Goal: Communication & Community: Answer question/provide support

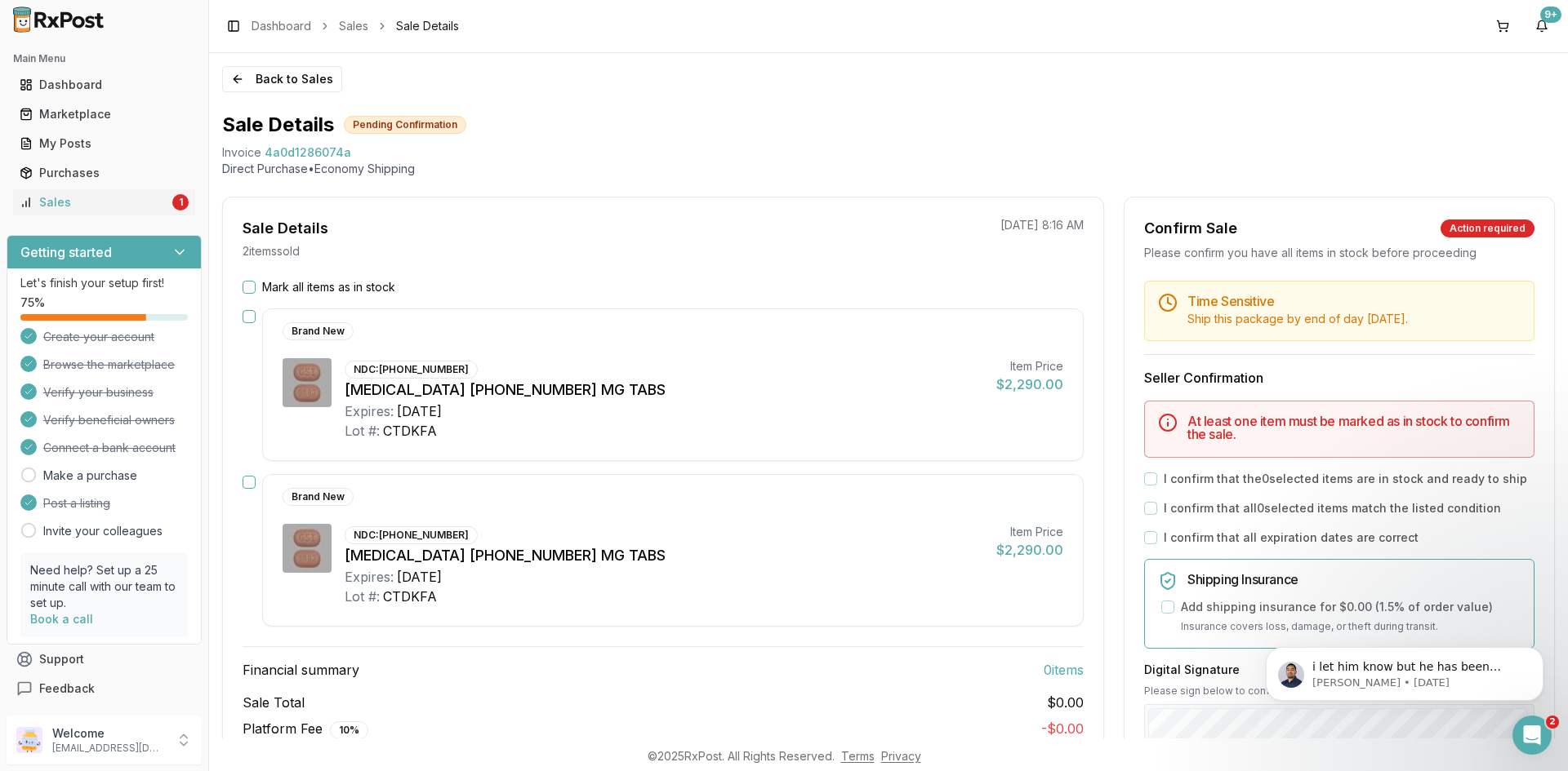
scroll to position [164, 0]
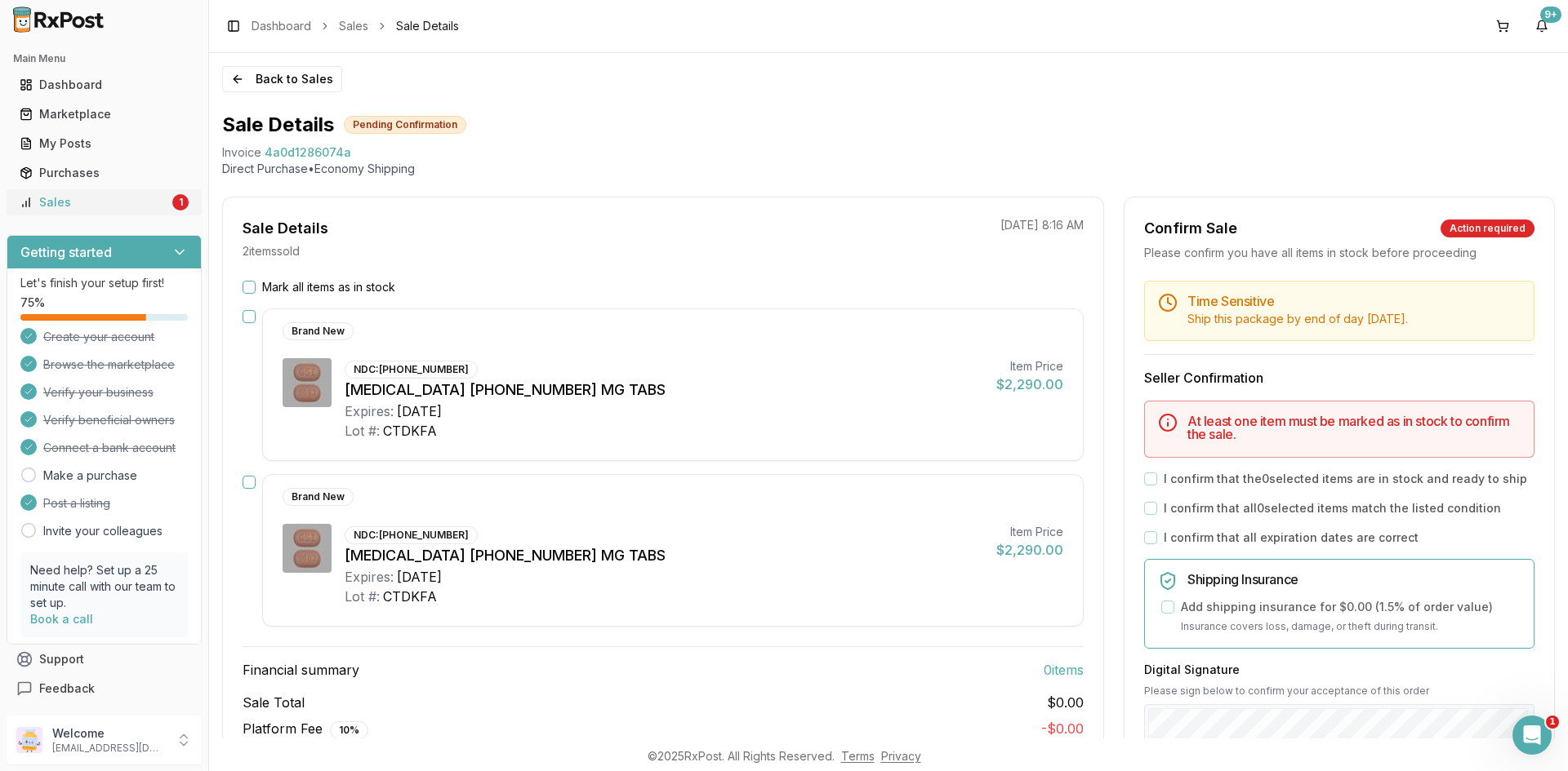
click at [172, 205] on div "1" at bounding box center [180, 202] width 16 height 16
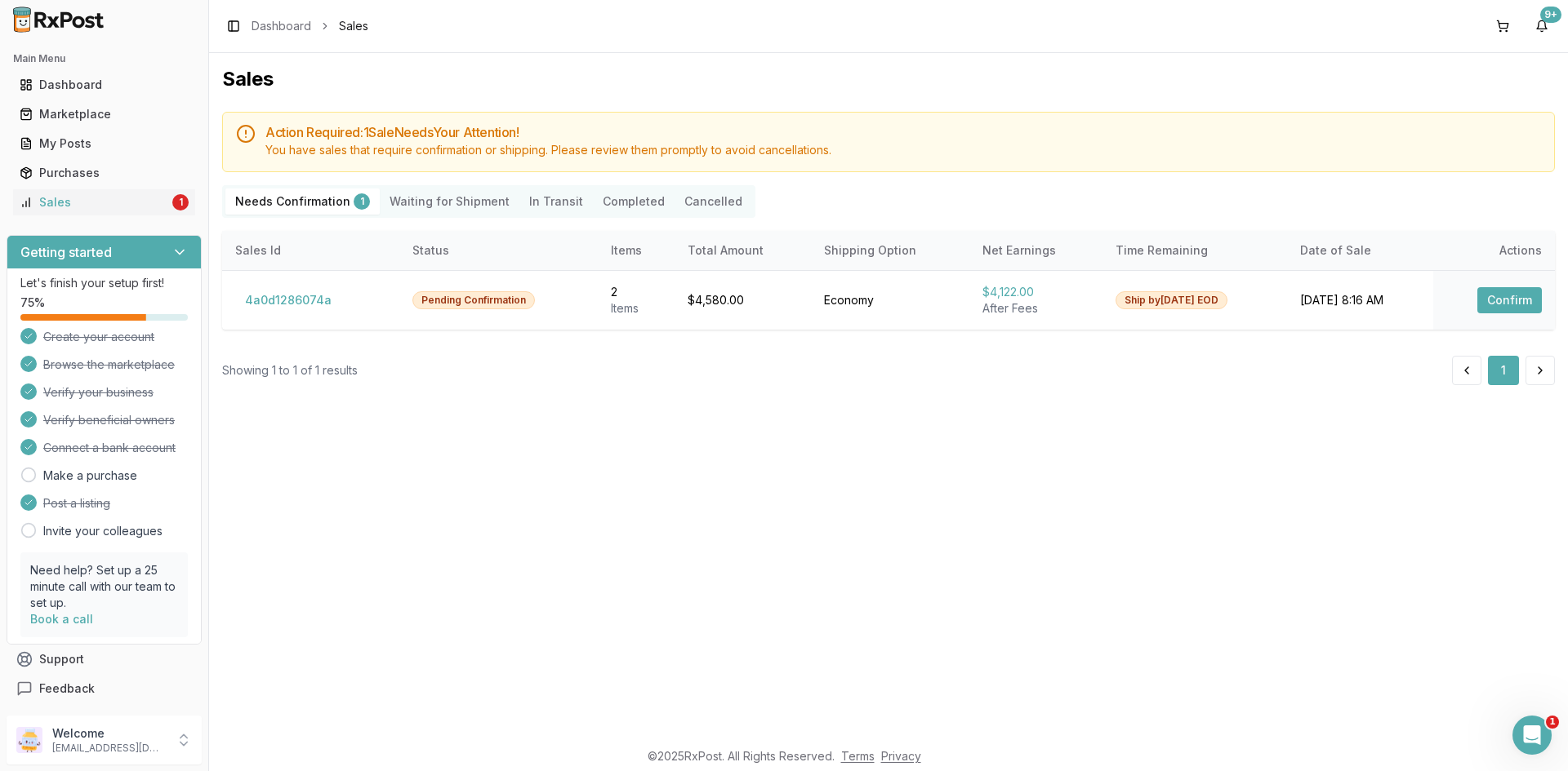
drag, startPoint x: 78, startPoint y: 204, endPoint x: 71, endPoint y: 216, distance: 13.9
click at [78, 204] on div "Sales" at bounding box center [94, 202] width 149 height 16
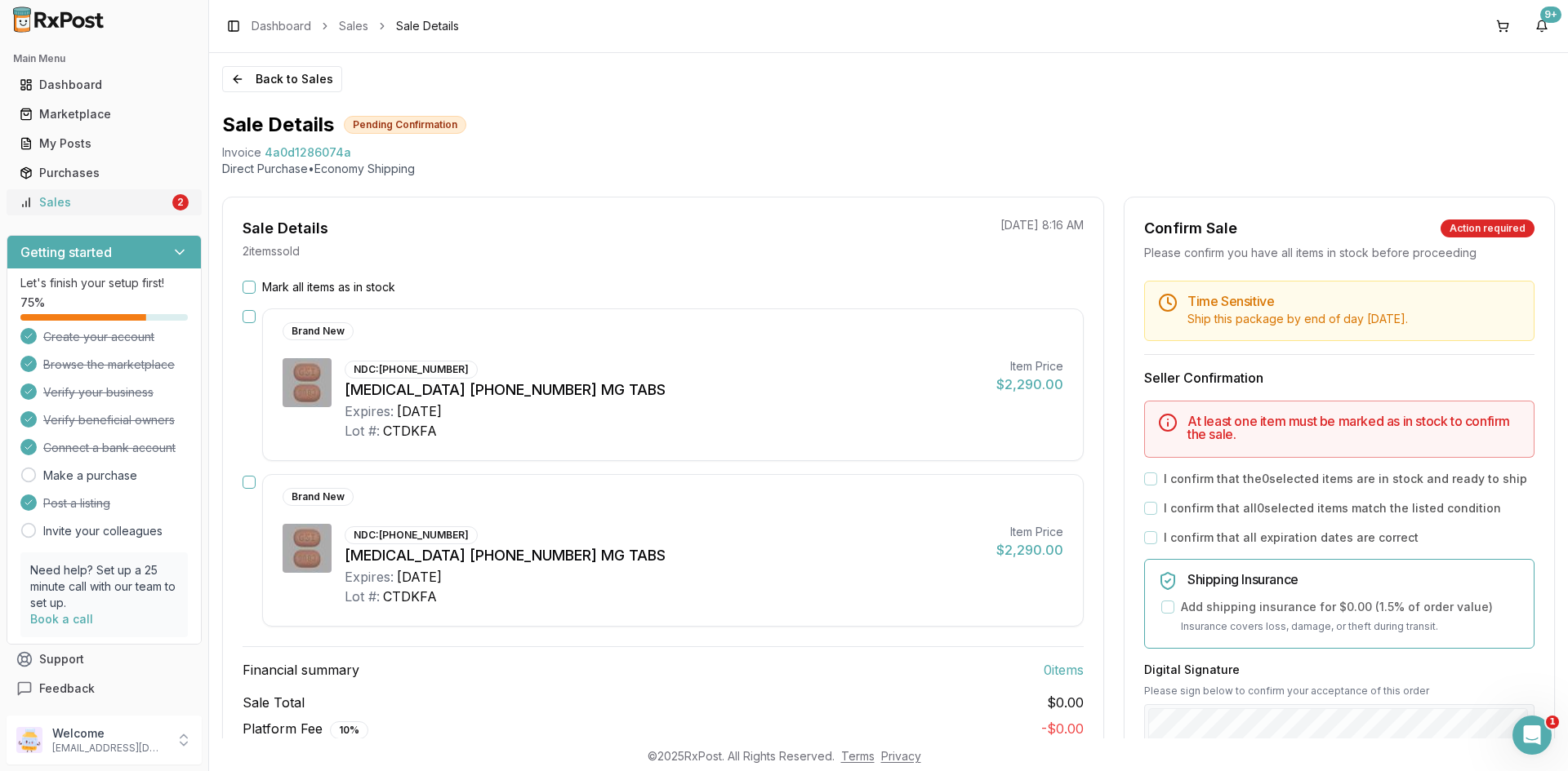
click at [118, 200] on div "Sales" at bounding box center [94, 202] width 149 height 16
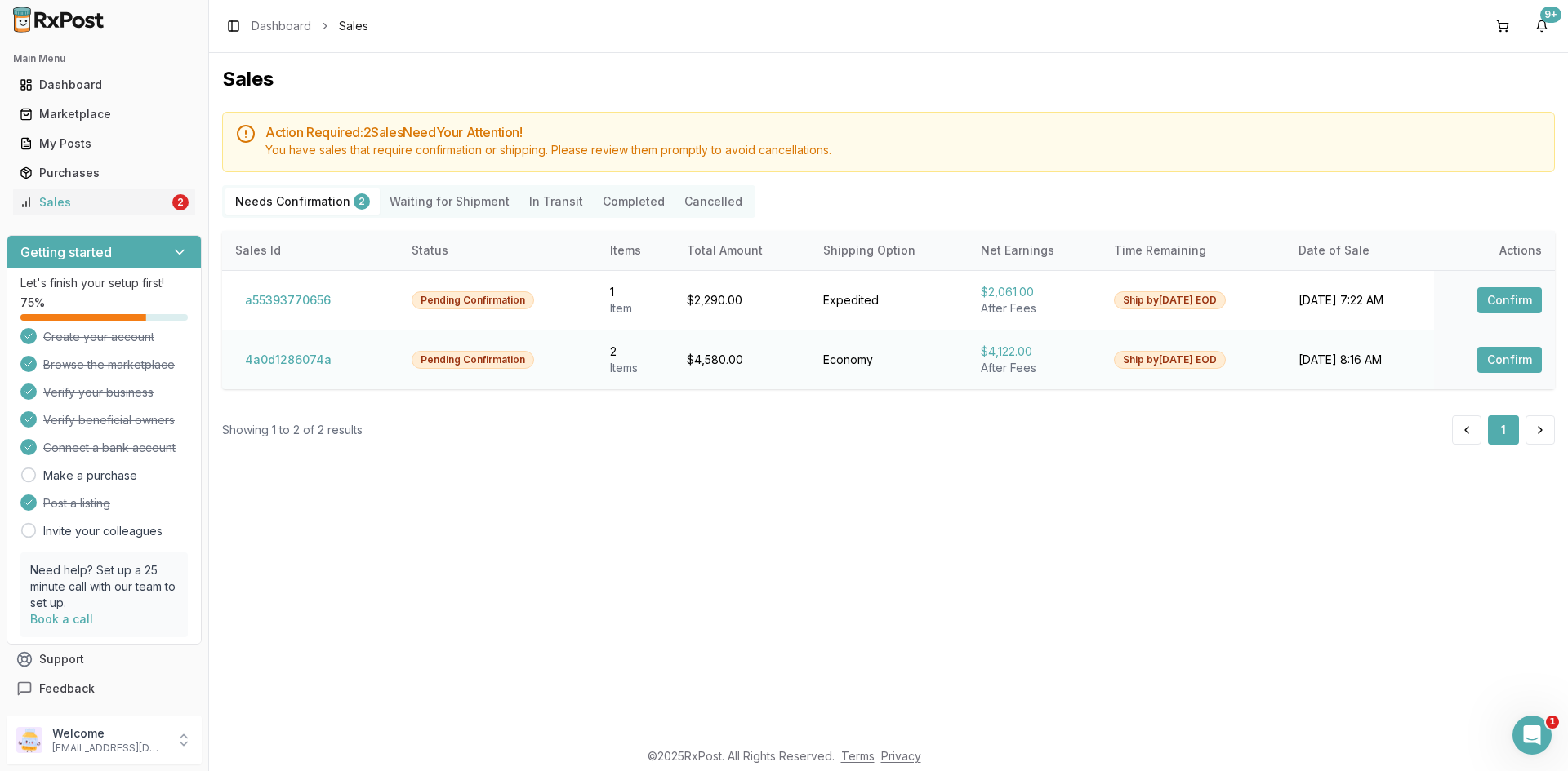
click at [1522, 353] on button "Confirm" at bounding box center [1509, 360] width 65 height 26
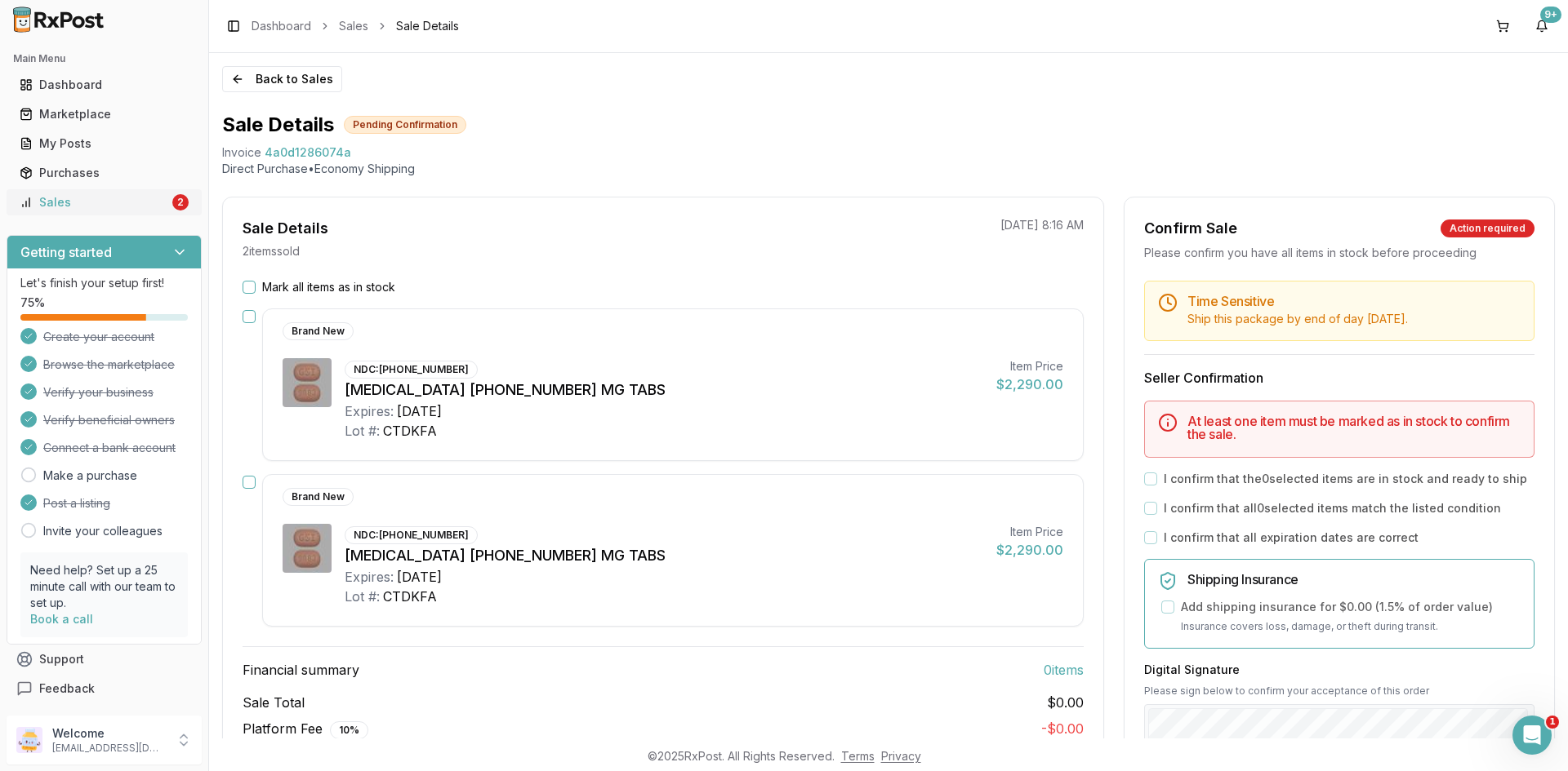
click at [151, 202] on div "Sales" at bounding box center [94, 202] width 149 height 16
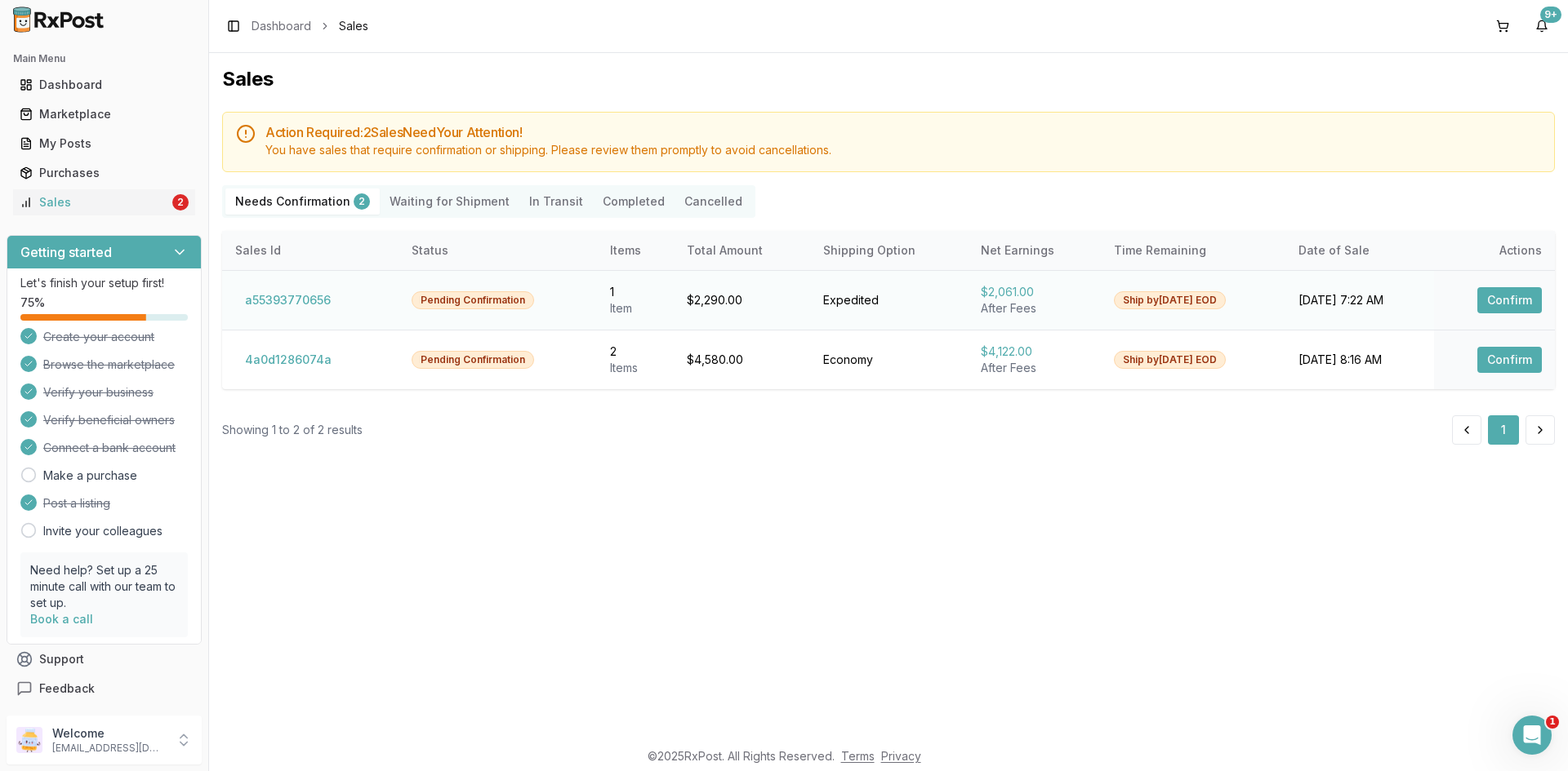
click at [1490, 307] on button "Confirm" at bounding box center [1509, 300] width 65 height 26
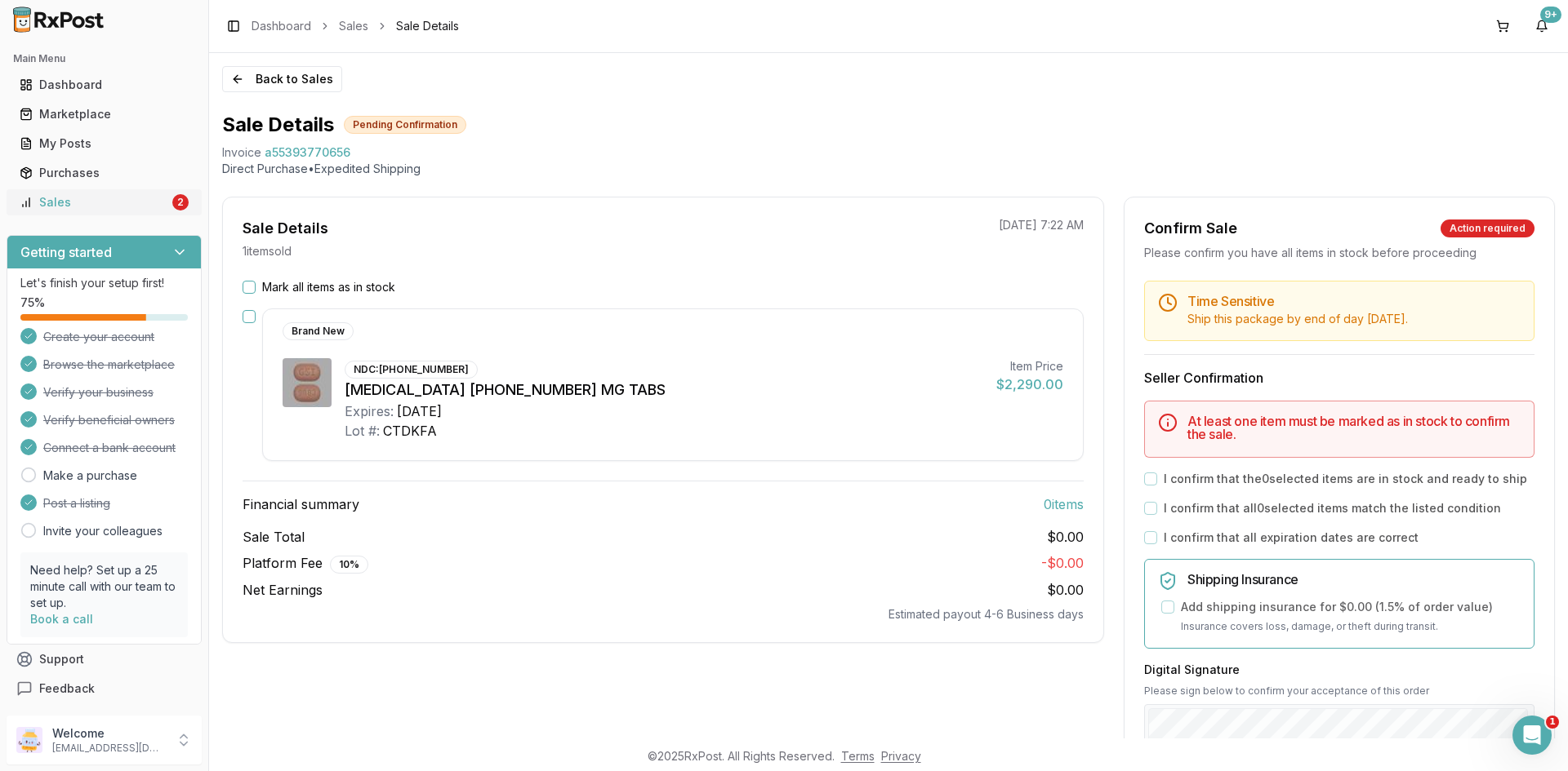
click at [89, 196] on div "Sales" at bounding box center [94, 202] width 149 height 16
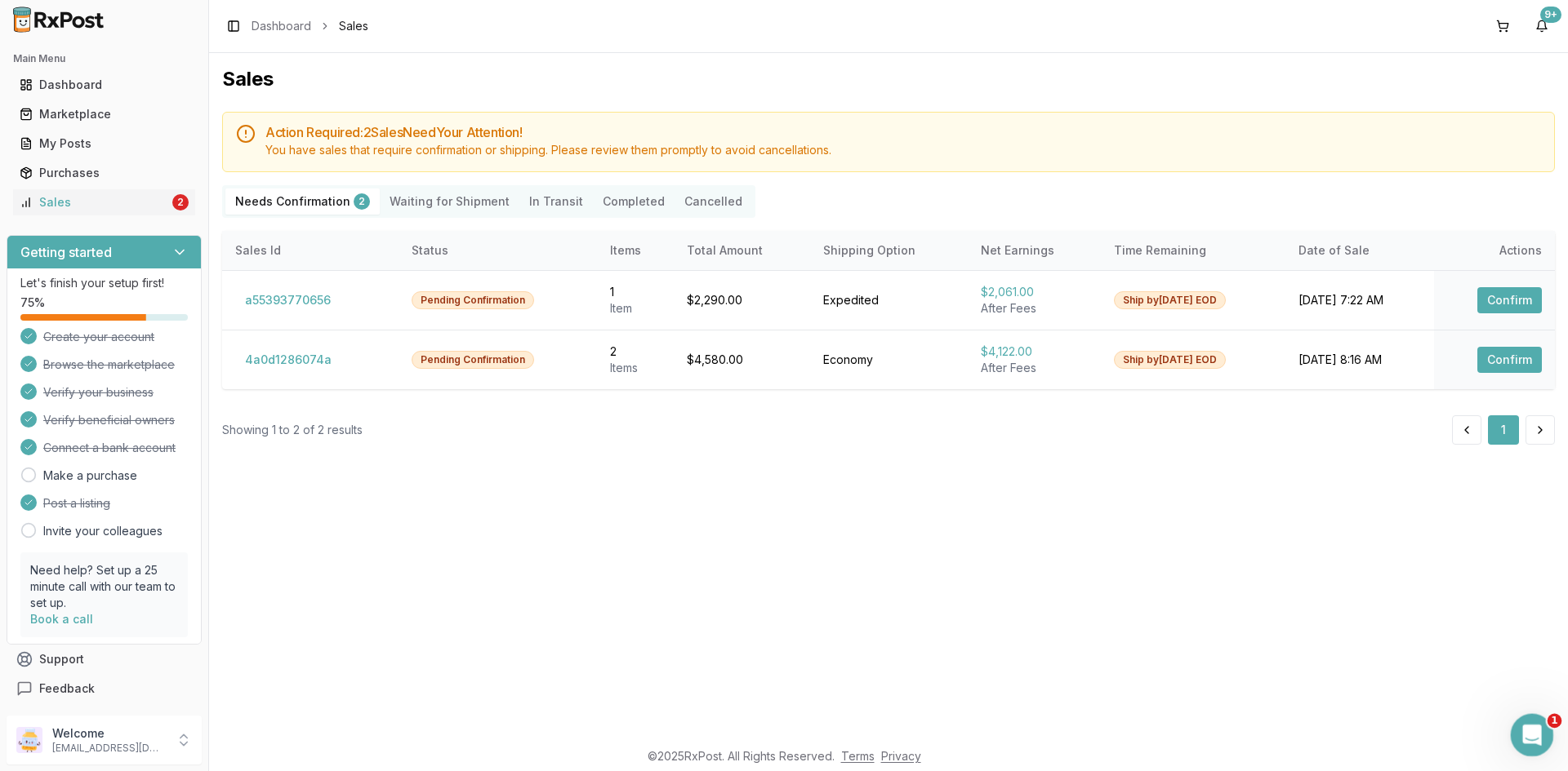
click at [1526, 740] on icon "Open Intercom Messenger" at bounding box center [1530, 734] width 27 height 27
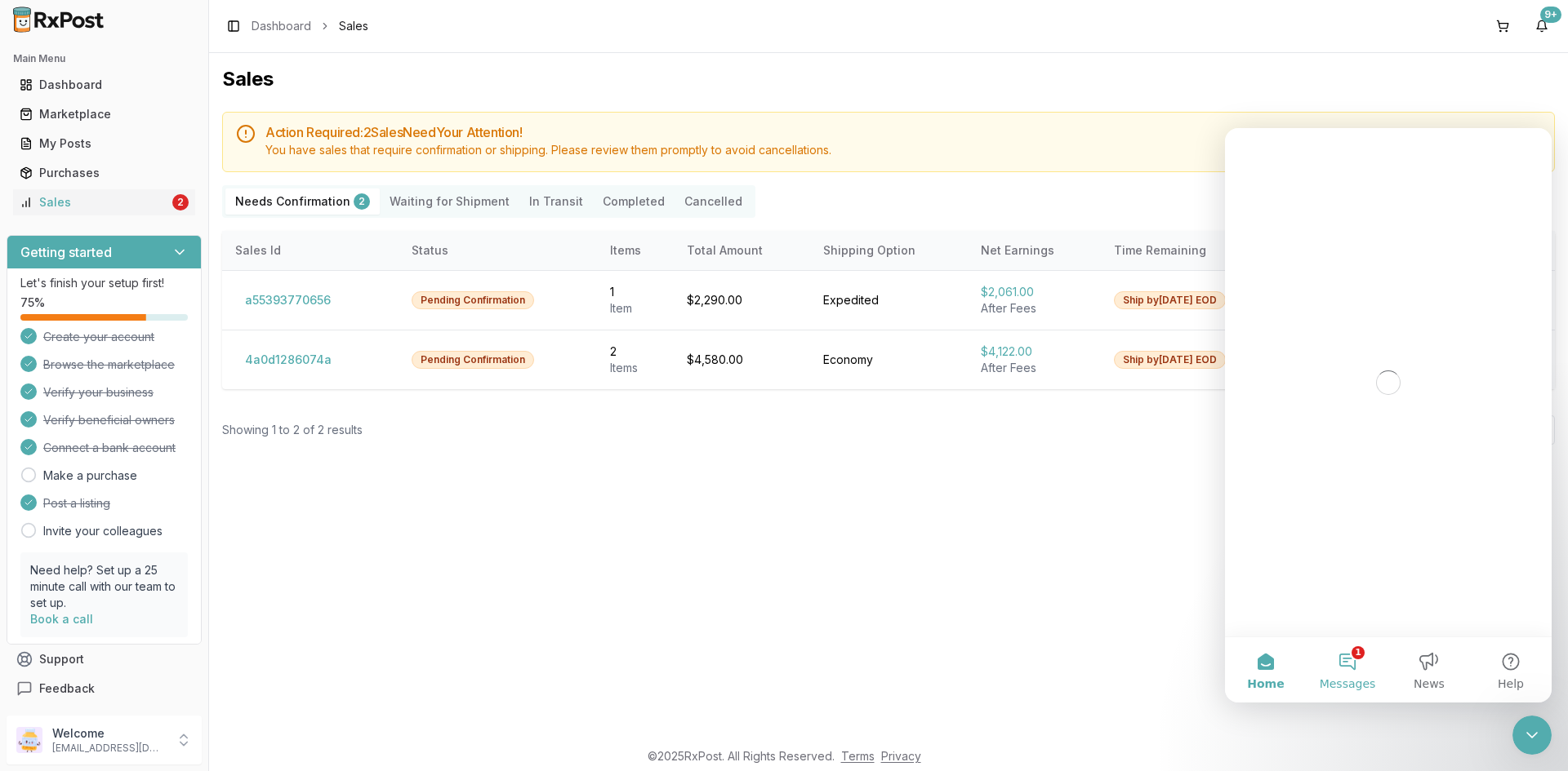
click at [1362, 655] on button "1 Messages" at bounding box center [1347, 670] width 82 height 66
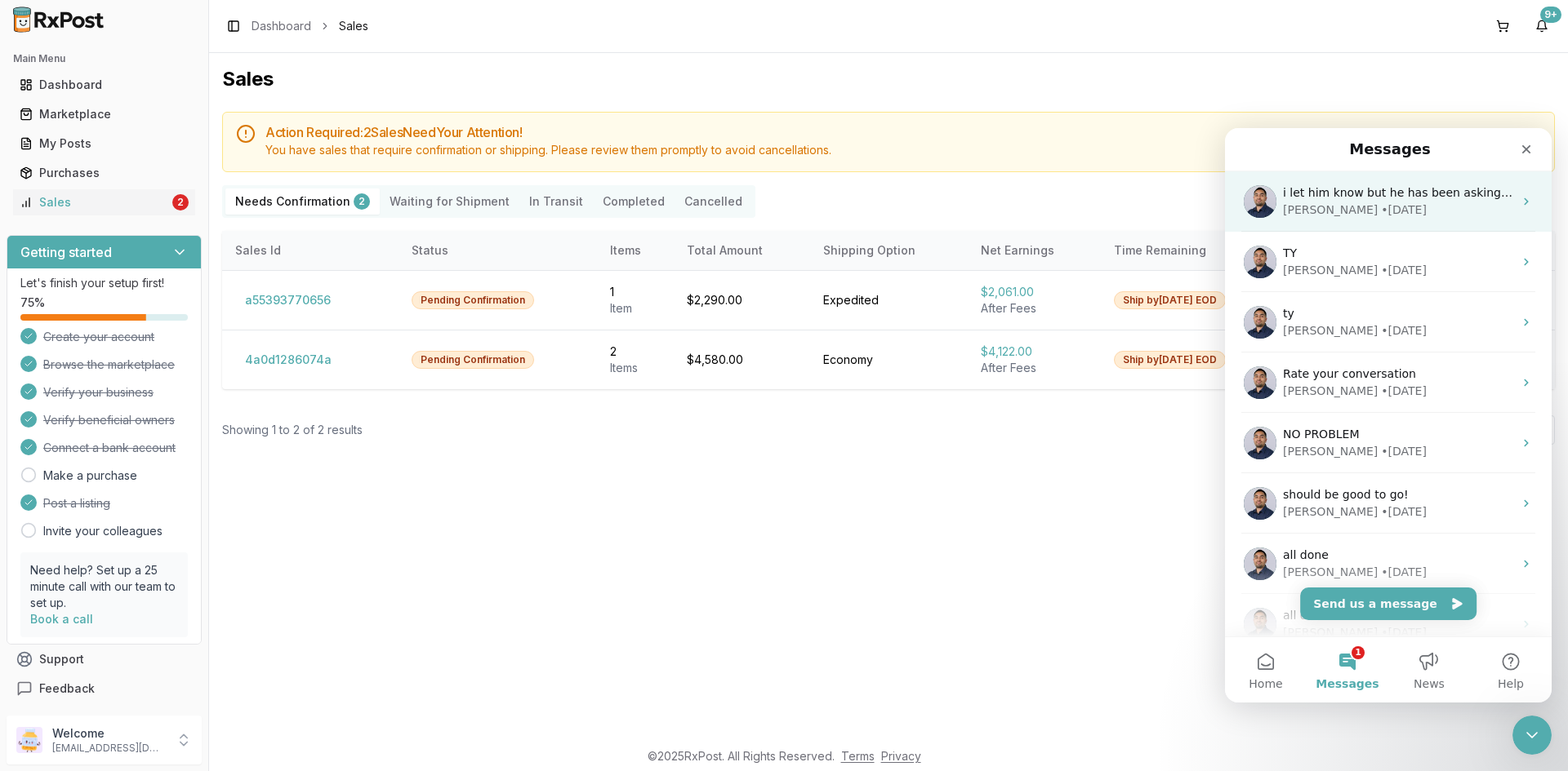
click at [1399, 204] on div "[PERSON_NAME] • [DATE]" at bounding box center [1398, 210] width 230 height 17
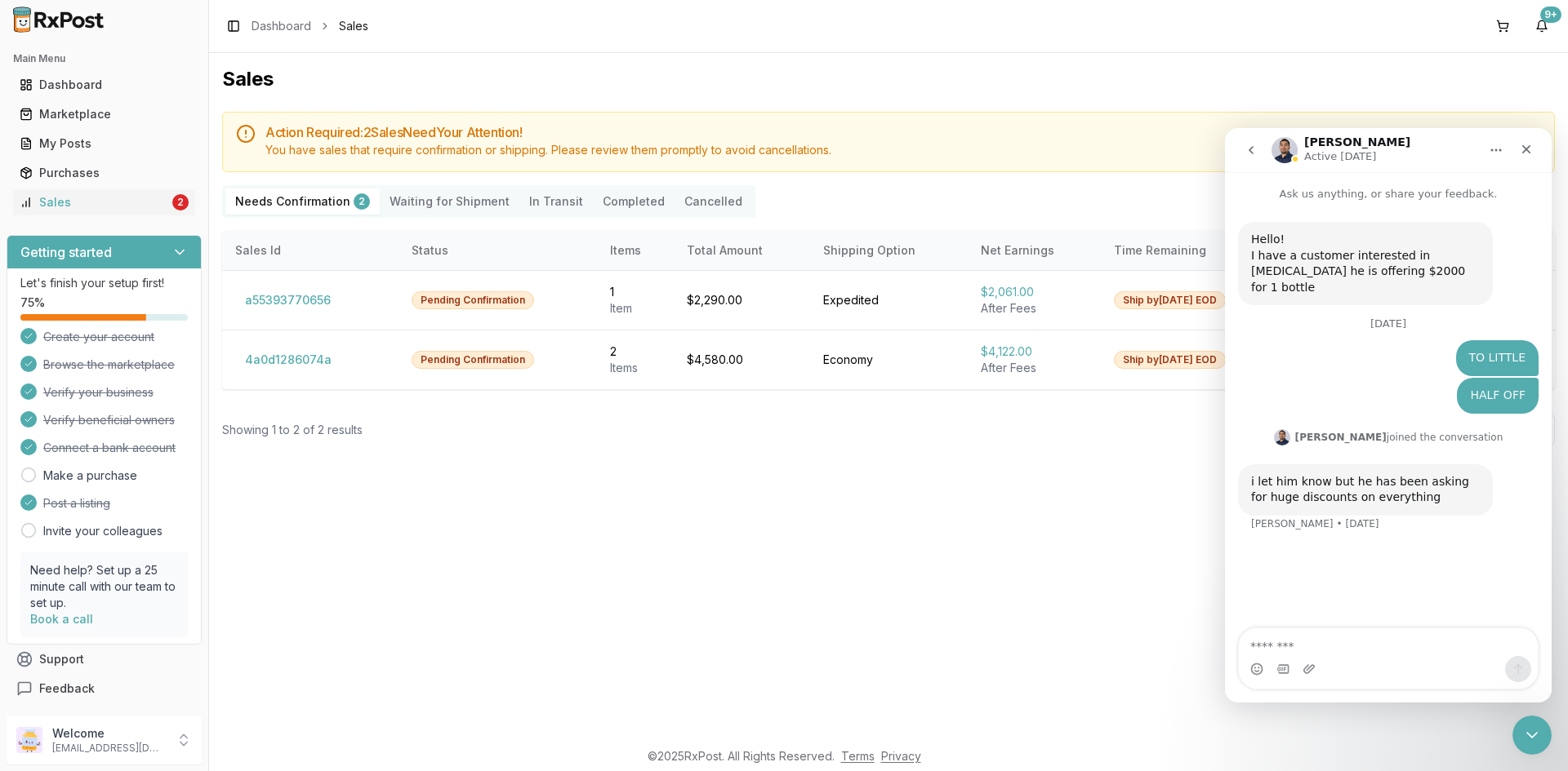
click at [1394, 644] on textarea "Message…" at bounding box center [1387, 642] width 299 height 28
type textarea "**********"
